Goal: Navigation & Orientation: Understand site structure

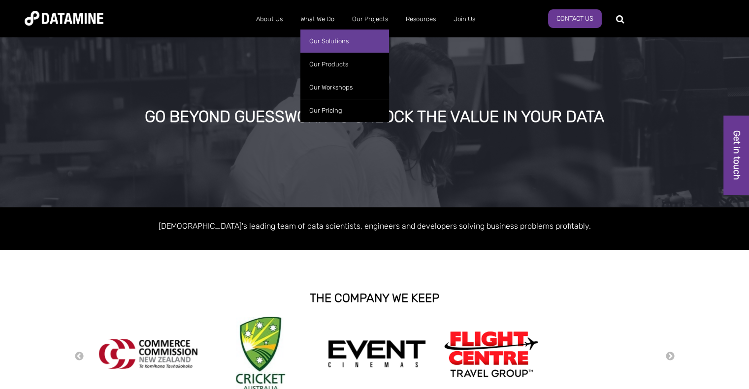
click at [326, 38] on link "Our Solutions" at bounding box center [344, 41] width 89 height 23
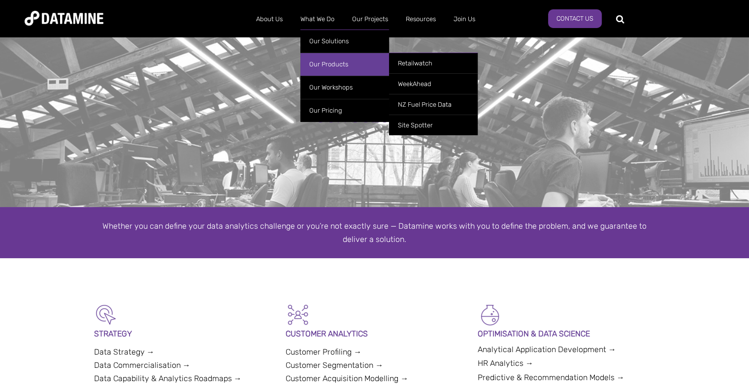
click at [325, 61] on link "Our Products" at bounding box center [344, 64] width 89 height 23
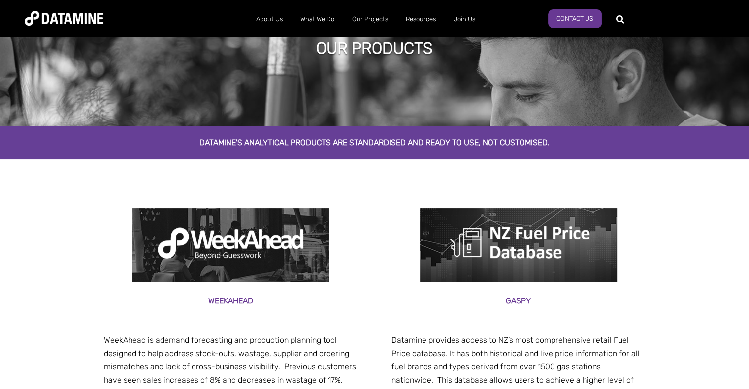
scroll to position [98, 0]
